Goal: Share content

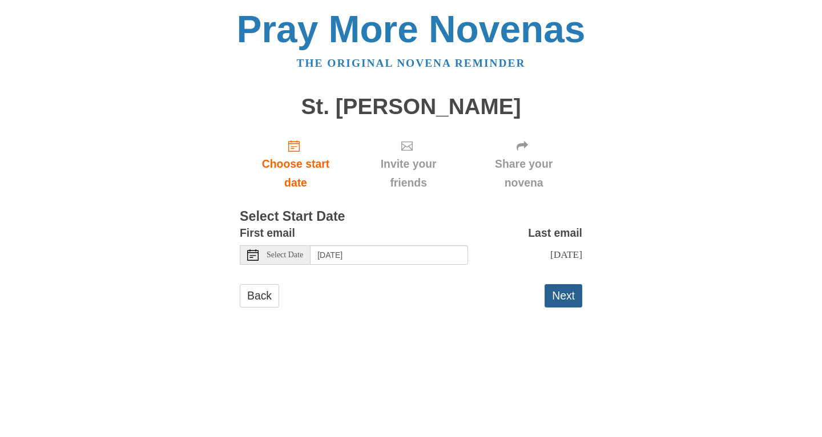
click at [554, 289] on button "Next" at bounding box center [564, 295] width 38 height 23
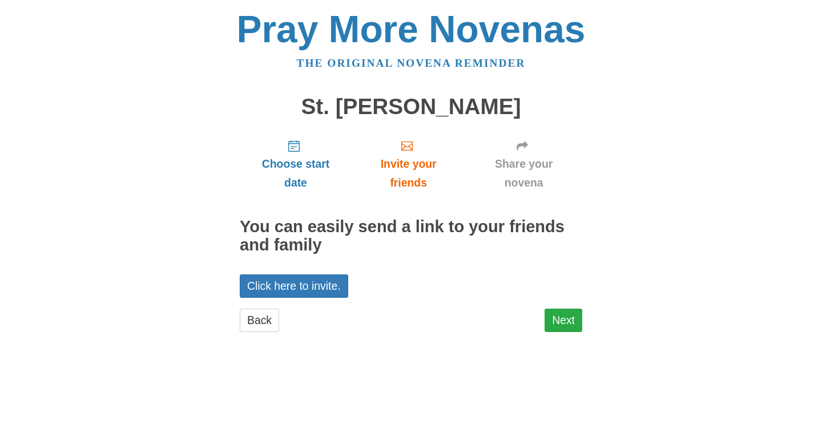
click at [566, 313] on link "Next" at bounding box center [564, 320] width 38 height 23
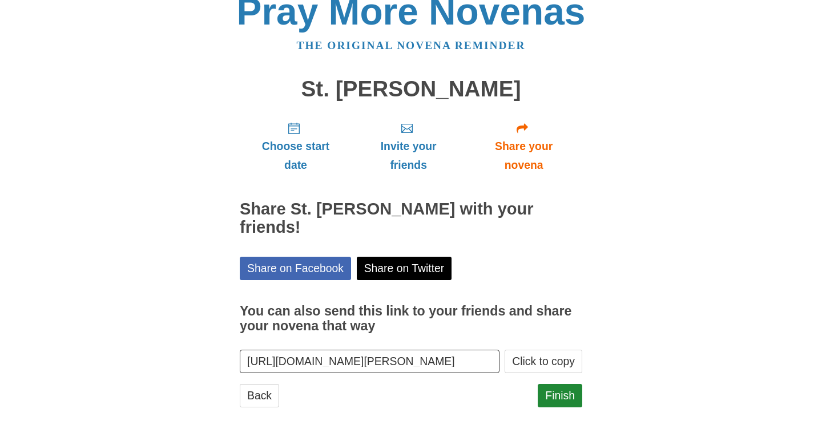
scroll to position [16, 0]
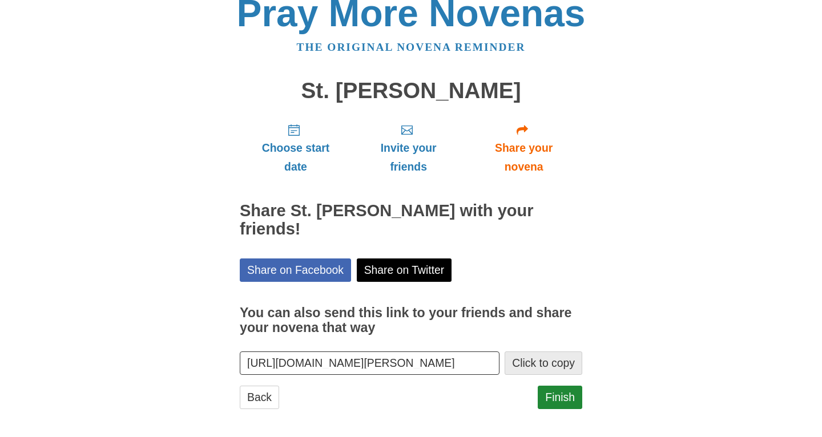
click at [527, 360] on button "Click to copy" at bounding box center [544, 363] width 78 height 23
click at [528, 356] on button "Click to copy" at bounding box center [544, 363] width 78 height 23
